Goal: Transaction & Acquisition: Download file/media

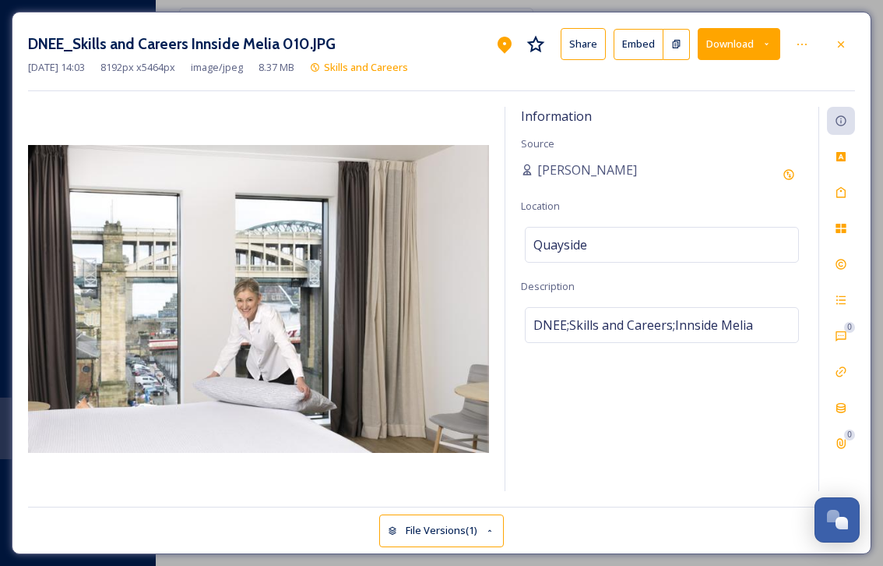
click at [845, 42] on icon at bounding box center [841, 44] width 12 height 12
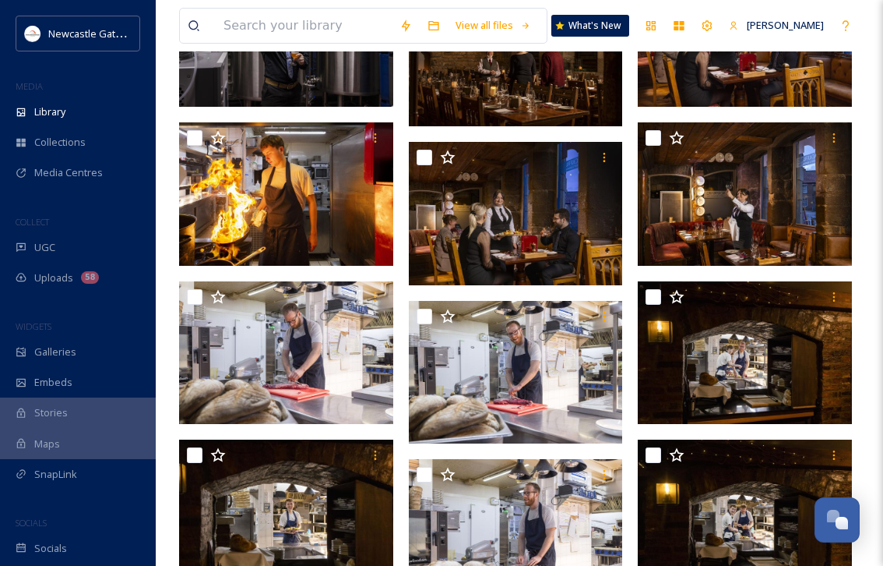
scroll to position [4330, 0]
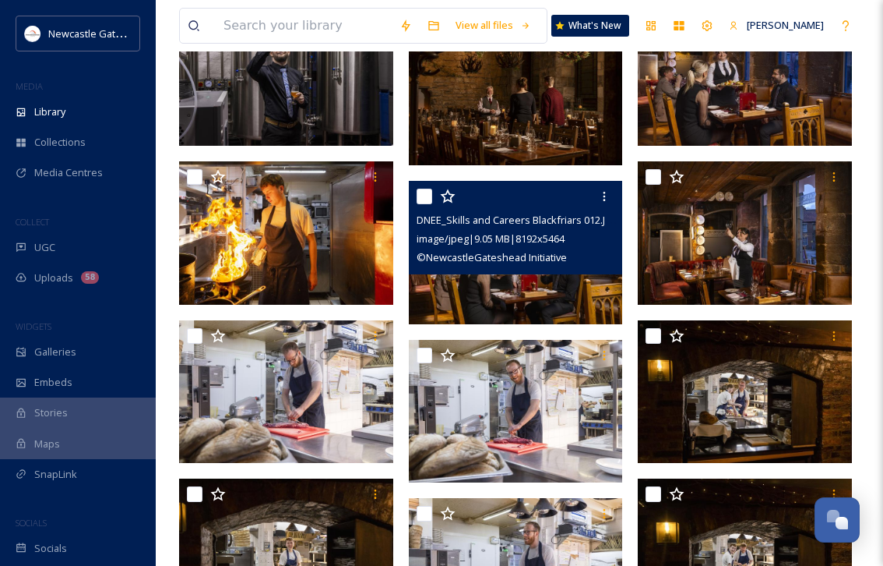
click at [484, 292] on img at bounding box center [516, 252] width 214 height 143
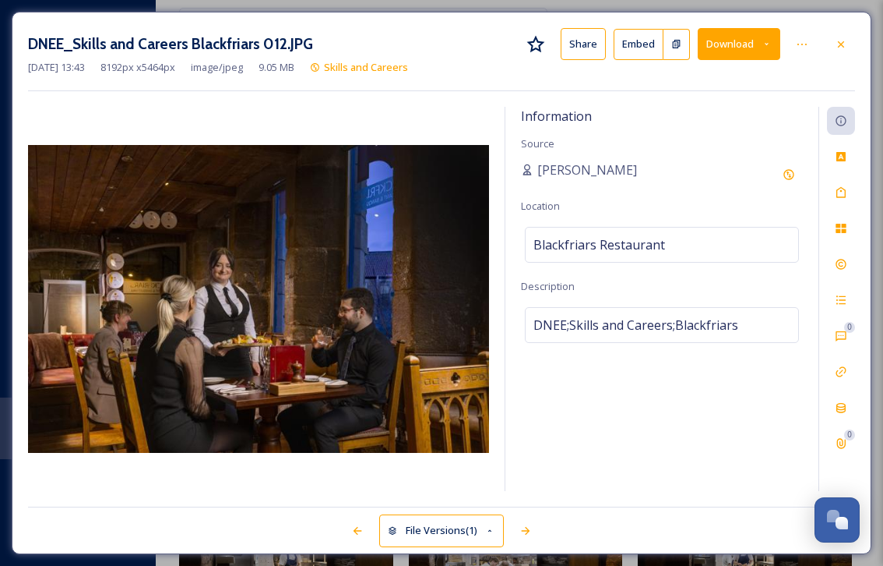
click at [769, 49] on button "Download" at bounding box center [739, 44] width 83 height 32
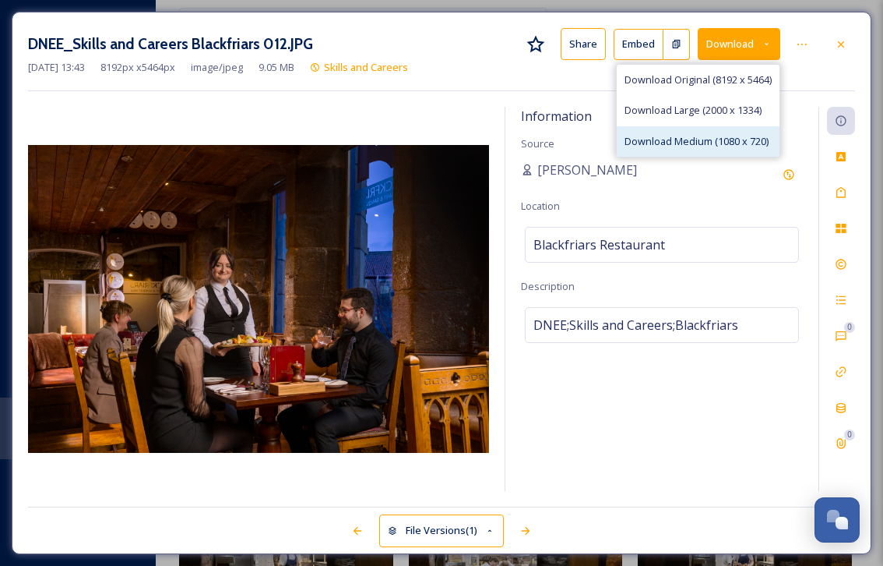
click at [734, 138] on span "Download Medium (1080 x 720)" at bounding box center [697, 141] width 144 height 15
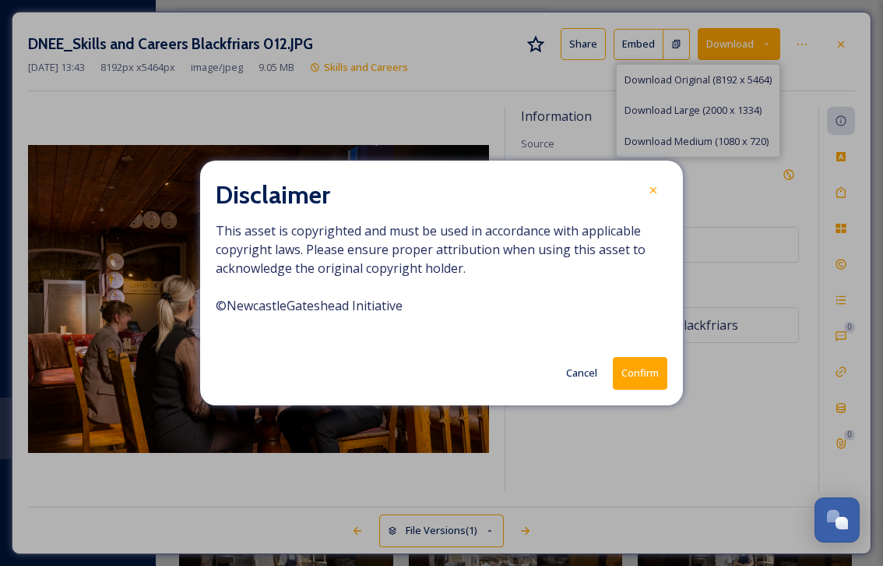
click at [640, 371] on button "Confirm" at bounding box center [640, 373] width 55 height 32
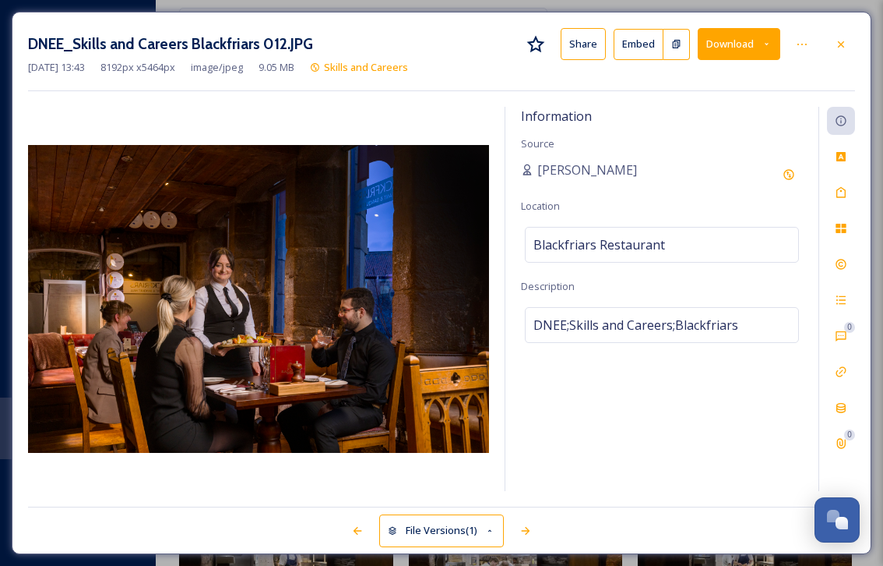
click at [654, 192] on div "Information Source [PERSON_NAME] Location [GEOGRAPHIC_DATA] Restaurant Descript…" at bounding box center [662, 299] width 313 height 384
click at [654, 189] on div "Information Source [PERSON_NAME] Location [GEOGRAPHIC_DATA] Restaurant Descript…" at bounding box center [662, 299] width 313 height 384
click at [839, 41] on icon at bounding box center [841, 44] width 6 height 6
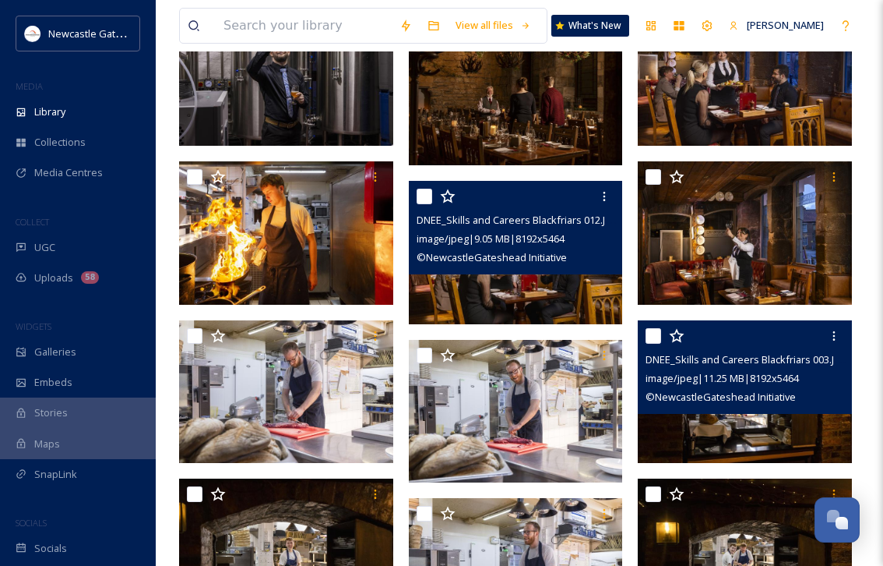
click at [718, 402] on span "© NewcastleGateshead Initiative" at bounding box center [721, 397] width 150 height 14
click at [718, 443] on img at bounding box center [745, 391] width 214 height 143
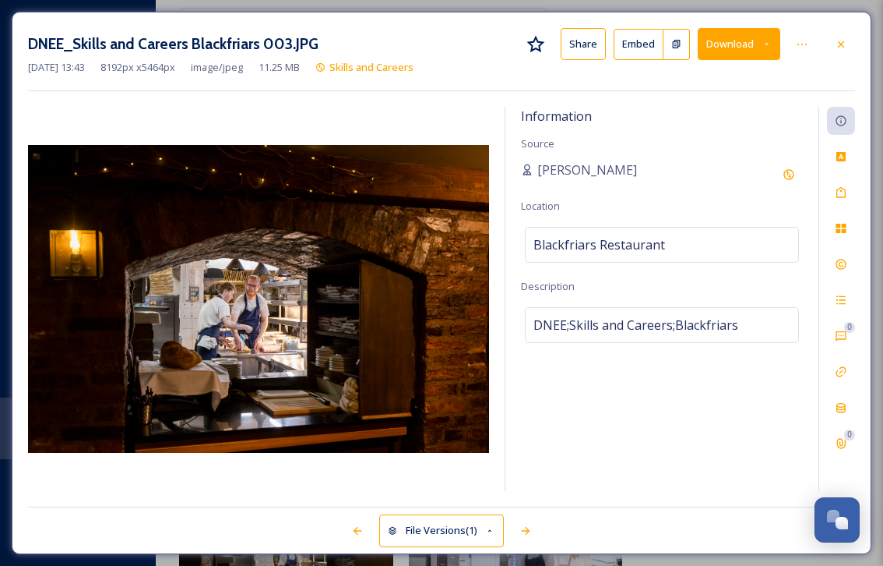
click at [767, 44] on icon at bounding box center [767, 44] width 4 height 2
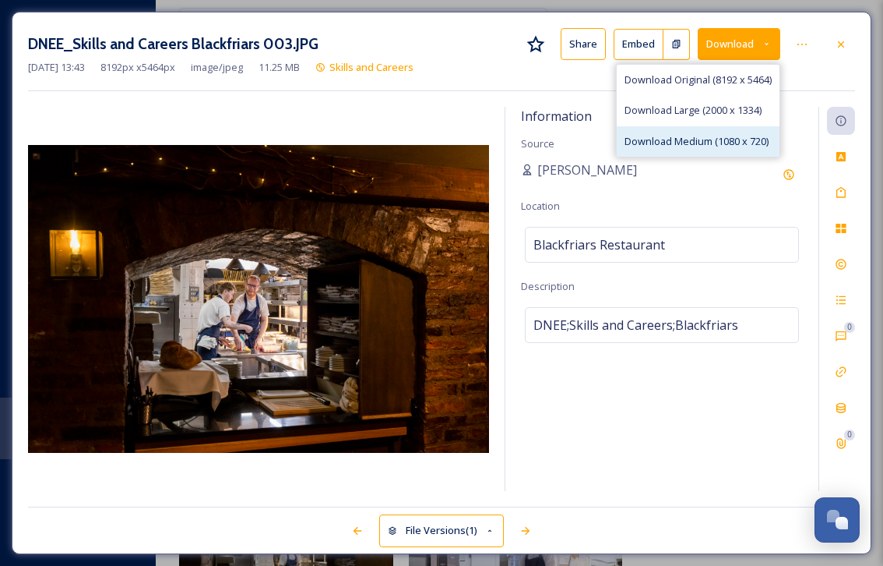
click at [724, 143] on span "Download Medium (1080 x 720)" at bounding box center [697, 141] width 144 height 15
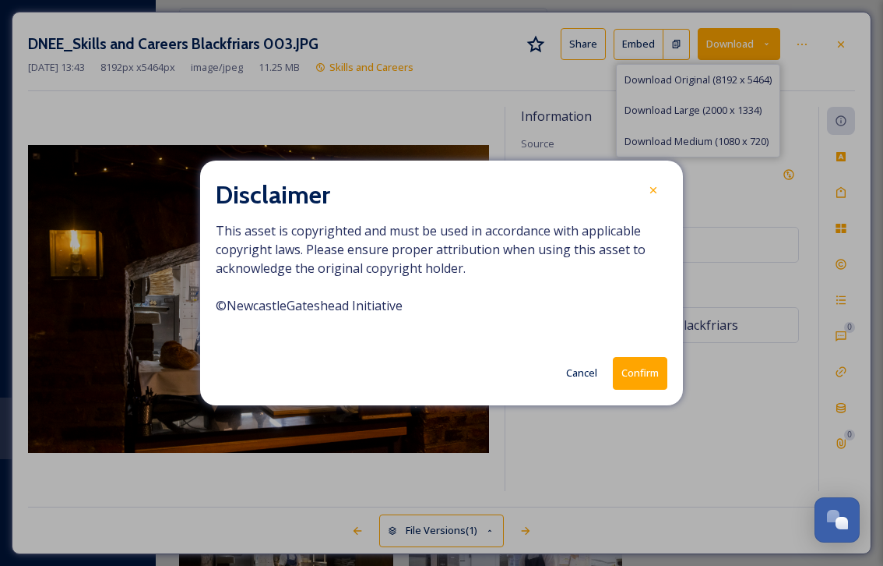
click at [630, 375] on button "Confirm" at bounding box center [640, 373] width 55 height 32
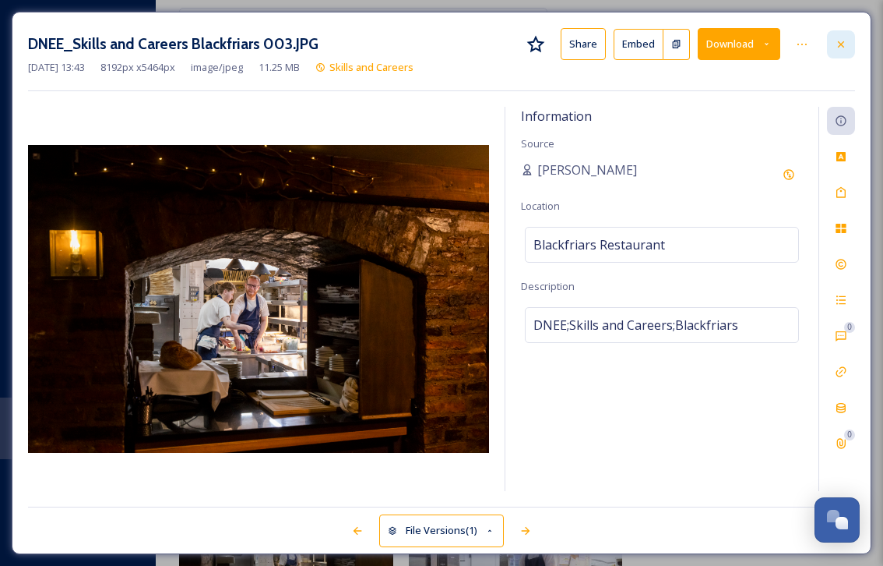
click at [846, 42] on icon at bounding box center [841, 44] width 12 height 12
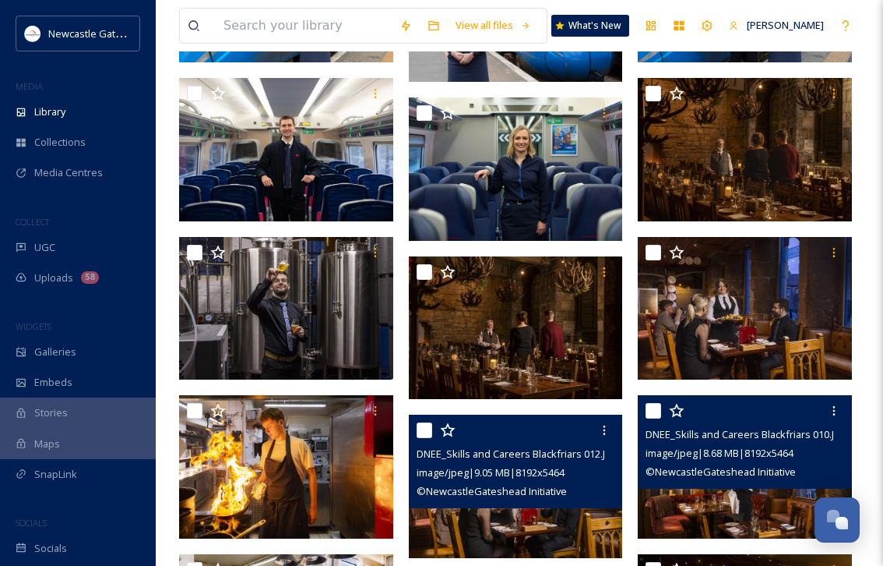
scroll to position [4092, 0]
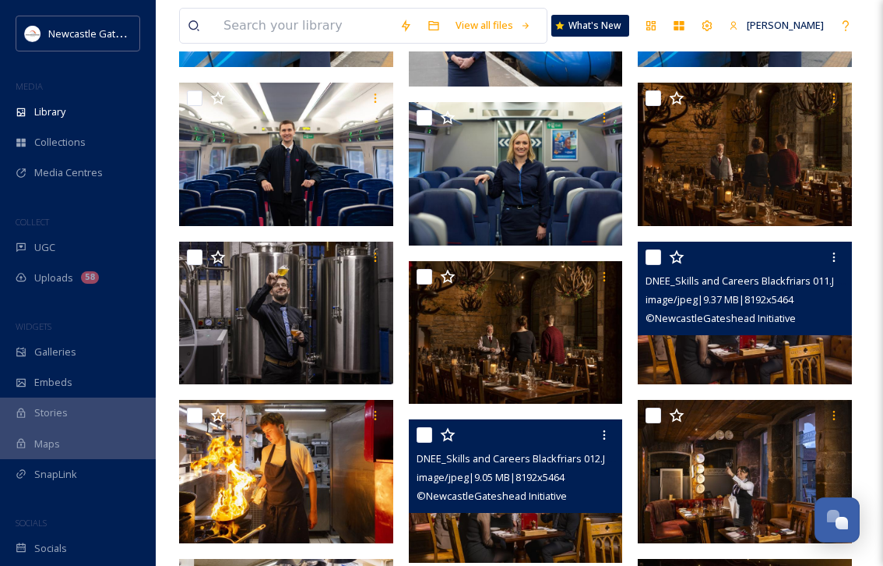
click at [787, 346] on img at bounding box center [745, 313] width 214 height 143
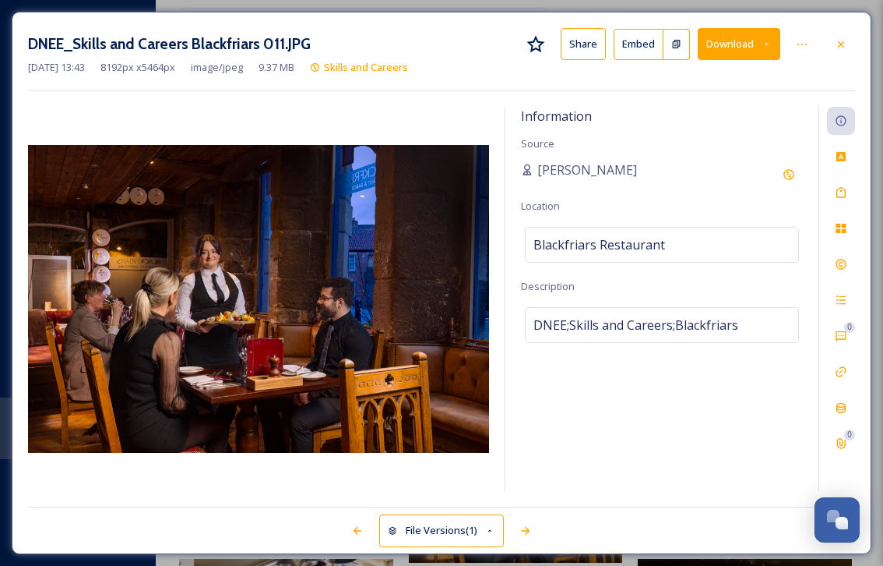
click at [774, 44] on button "Download" at bounding box center [739, 44] width 83 height 32
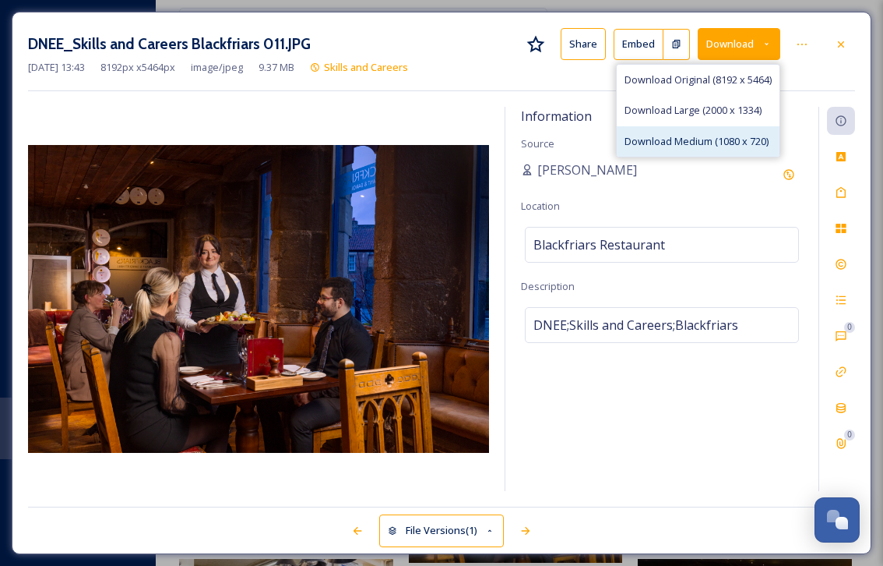
click at [736, 137] on span "Download Medium (1080 x 720)" at bounding box center [697, 141] width 144 height 15
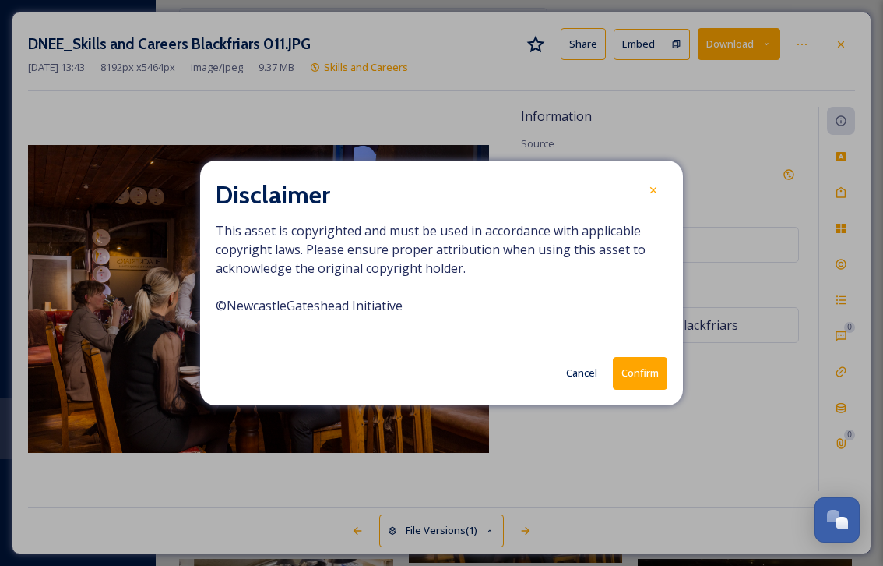
click at [629, 387] on button "Confirm" at bounding box center [640, 373] width 55 height 32
